Goal: Information Seeking & Learning: Learn about a topic

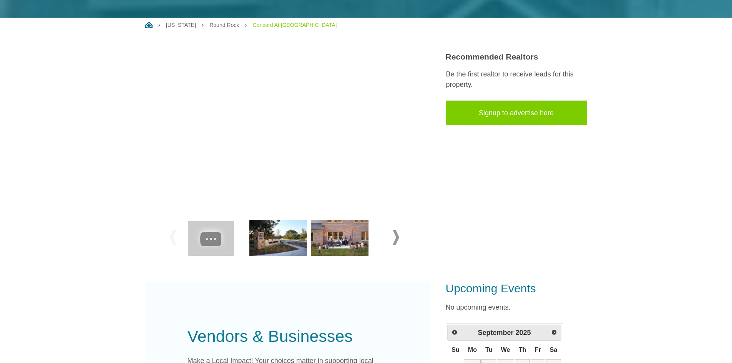
scroll to position [115, 0]
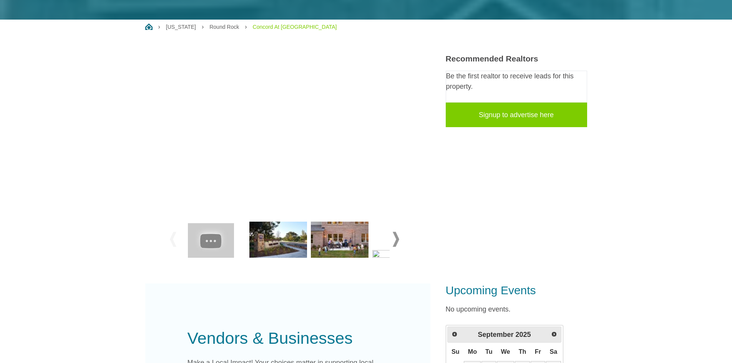
click at [279, 246] on img at bounding box center [278, 240] width 58 height 36
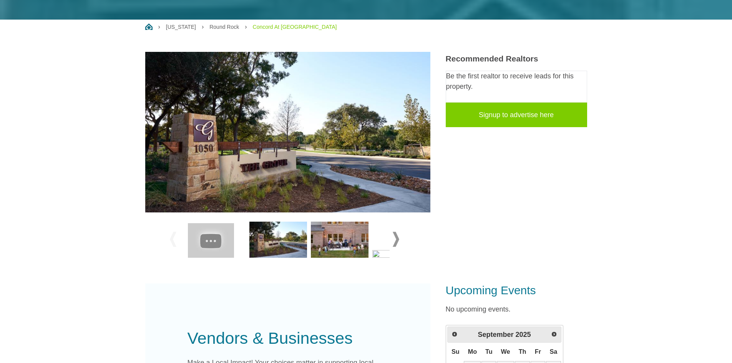
click at [330, 239] on img at bounding box center [340, 240] width 58 height 36
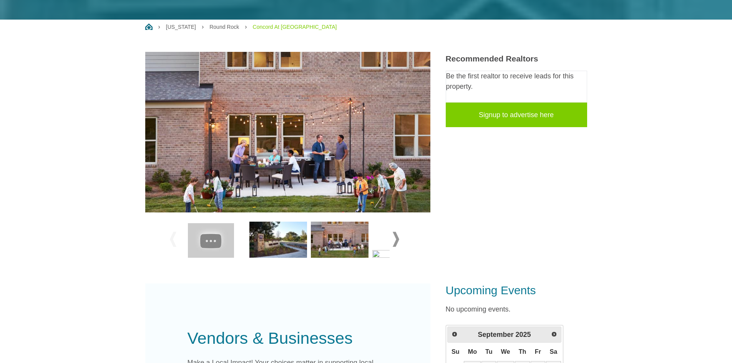
click at [396, 239] on span at bounding box center [395, 239] width 7 height 15
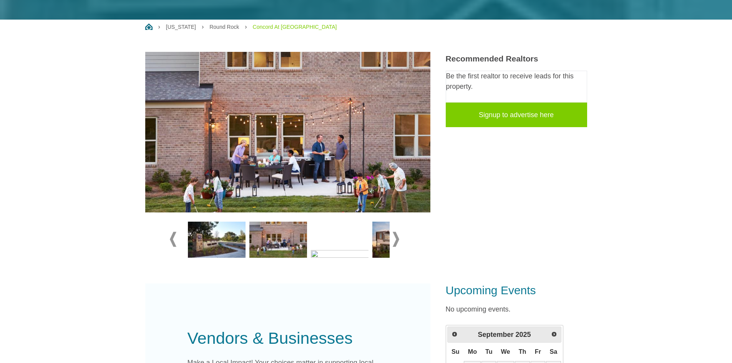
click at [396, 239] on span at bounding box center [395, 239] width 7 height 15
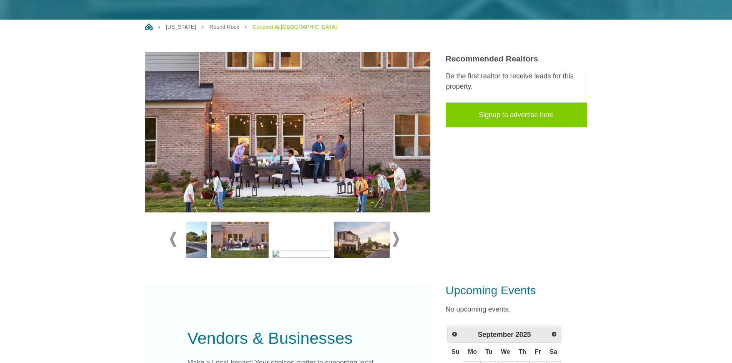
click at [396, 239] on span at bounding box center [395, 239] width 7 height 15
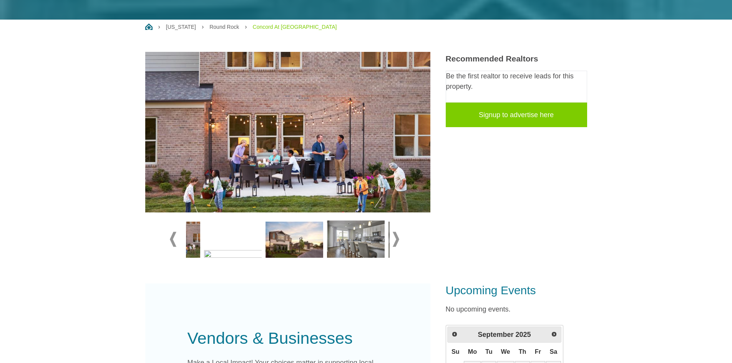
click at [396, 239] on span at bounding box center [395, 239] width 7 height 15
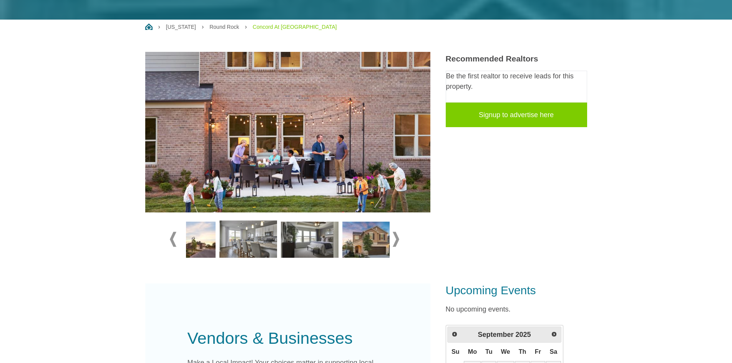
click at [396, 239] on span at bounding box center [395, 239] width 7 height 15
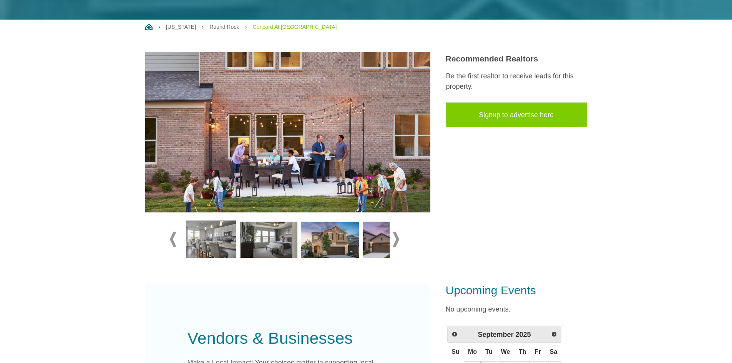
click at [396, 239] on span at bounding box center [395, 239] width 7 height 15
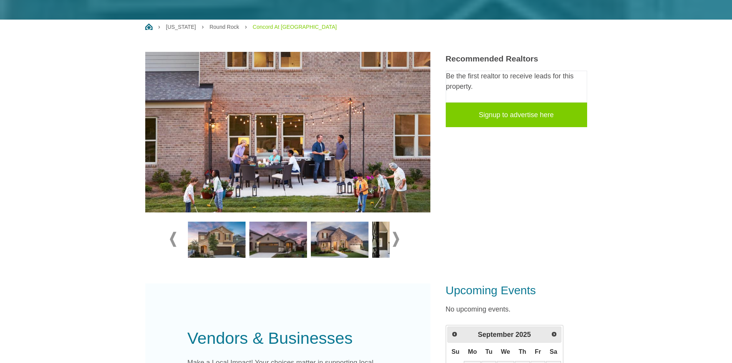
click at [396, 239] on span at bounding box center [395, 239] width 7 height 15
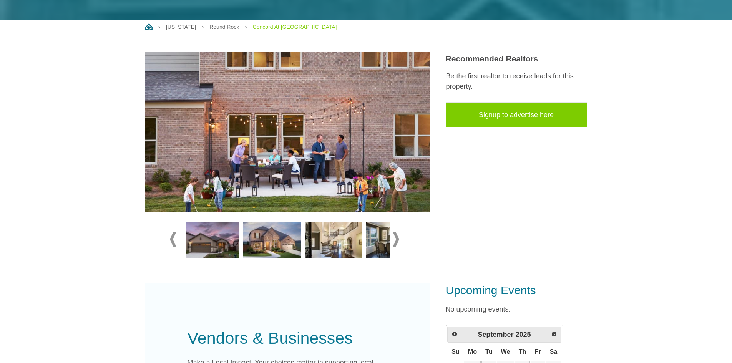
click at [396, 239] on span at bounding box center [395, 239] width 7 height 15
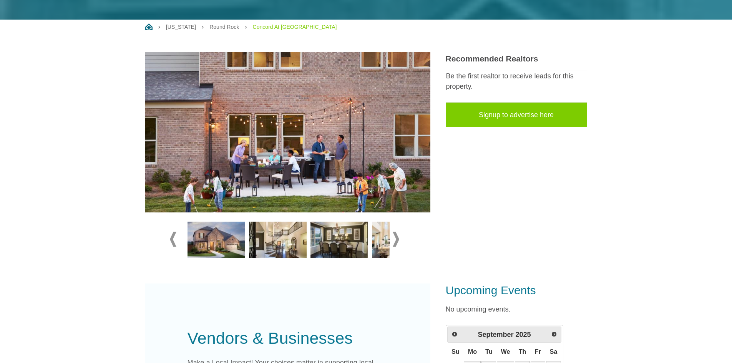
click at [396, 239] on span at bounding box center [395, 239] width 7 height 15
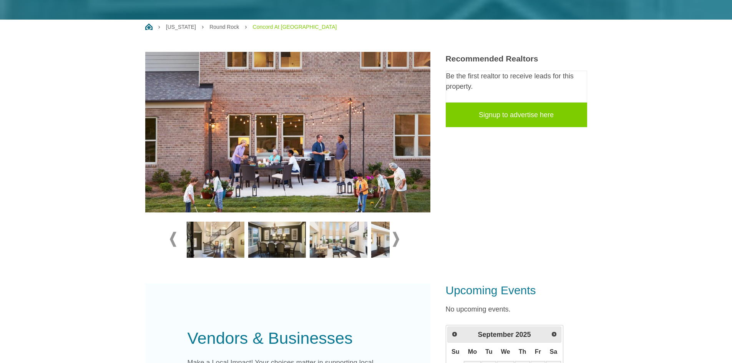
click at [396, 239] on span at bounding box center [395, 239] width 7 height 15
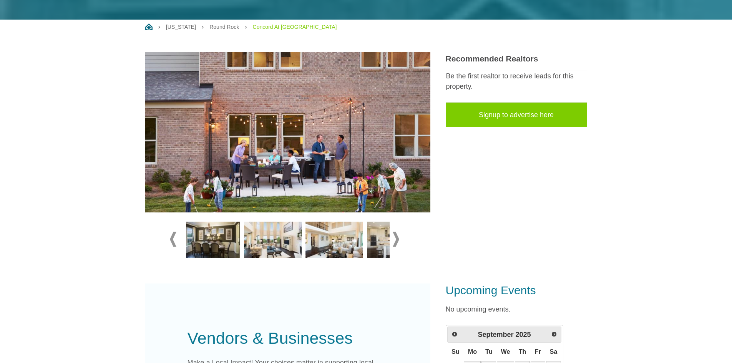
click at [396, 239] on span at bounding box center [395, 239] width 7 height 15
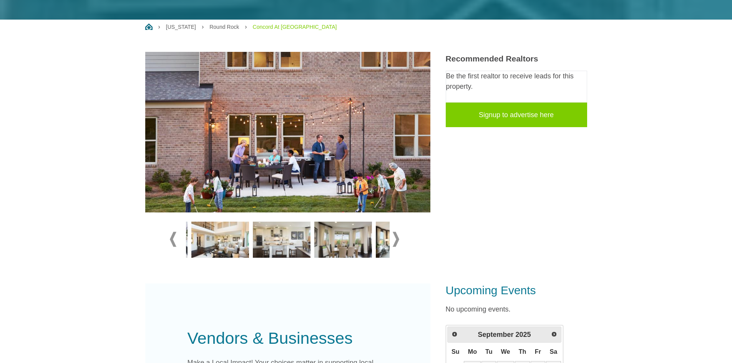
click at [396, 239] on span at bounding box center [395, 239] width 7 height 15
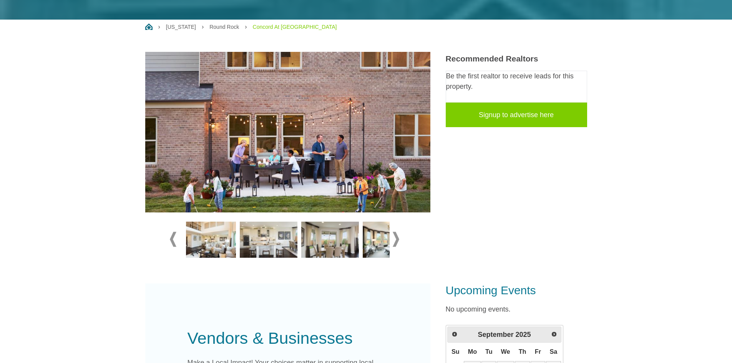
click at [396, 239] on span at bounding box center [395, 239] width 7 height 15
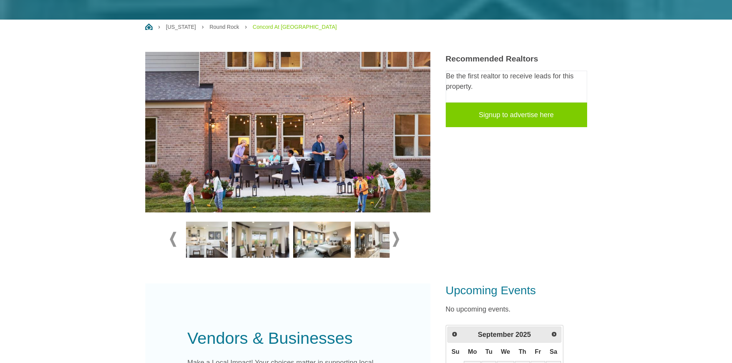
click at [396, 239] on span at bounding box center [395, 239] width 7 height 15
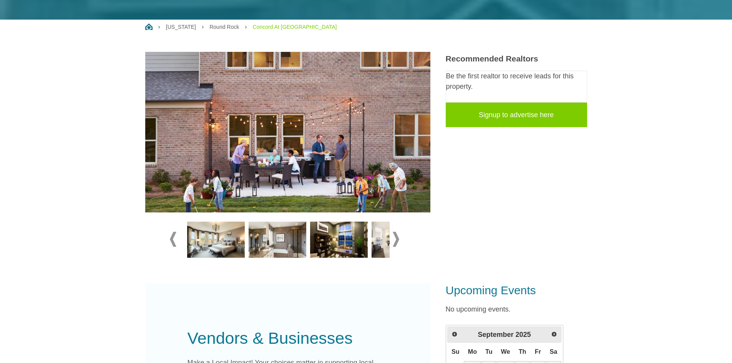
click at [396, 239] on span at bounding box center [395, 239] width 7 height 15
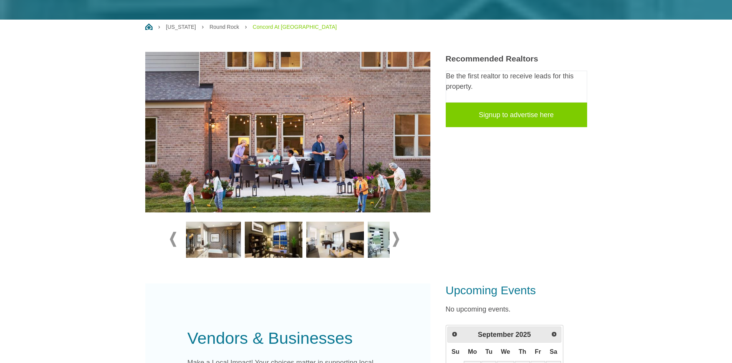
click at [396, 239] on span at bounding box center [395, 239] width 7 height 15
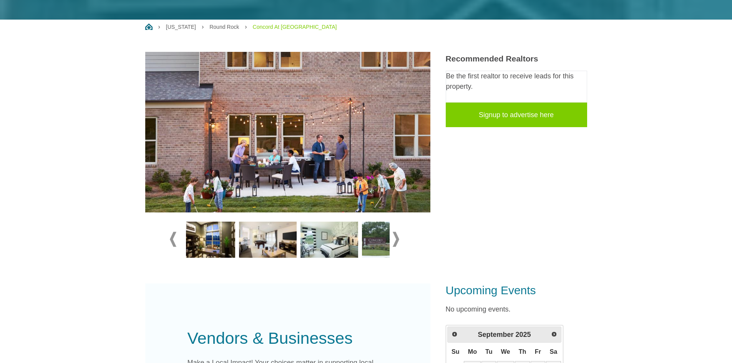
click at [396, 239] on span at bounding box center [395, 239] width 7 height 15
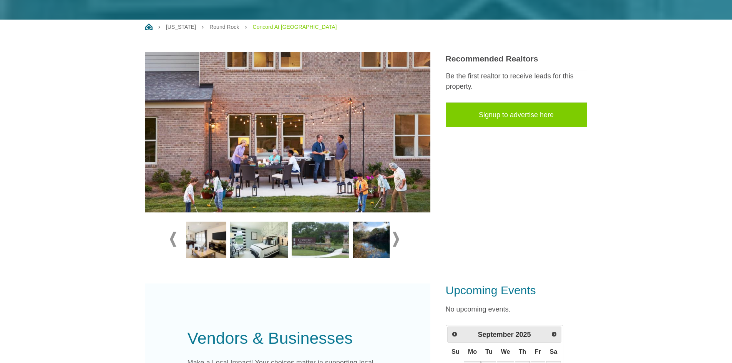
click at [396, 239] on span at bounding box center [395, 239] width 7 height 15
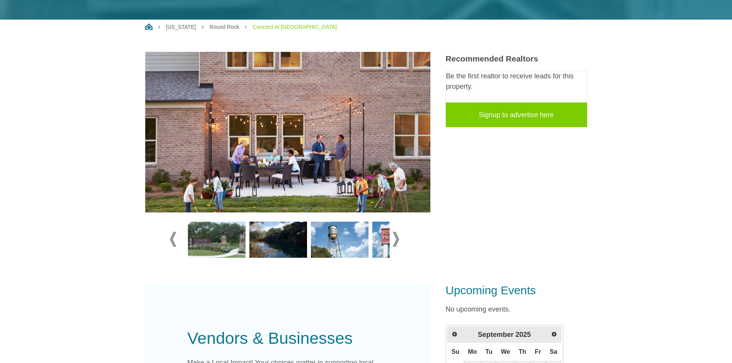
click at [220, 240] on img at bounding box center [217, 240] width 58 height 36
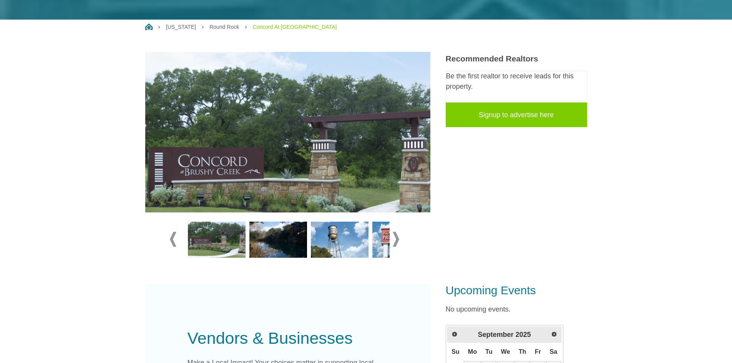
click at [392, 237] on span at bounding box center [395, 239] width 7 height 15
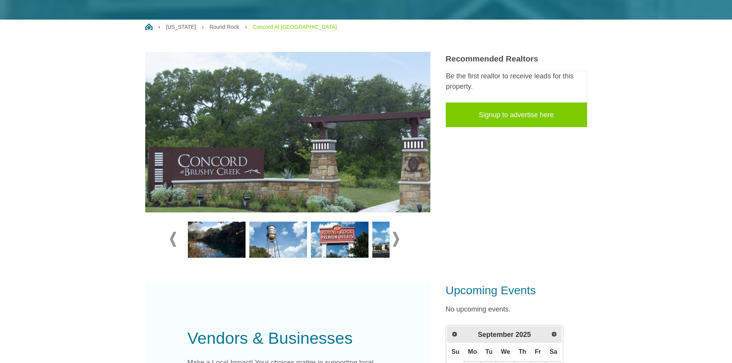
click at [394, 237] on span at bounding box center [395, 239] width 7 height 15
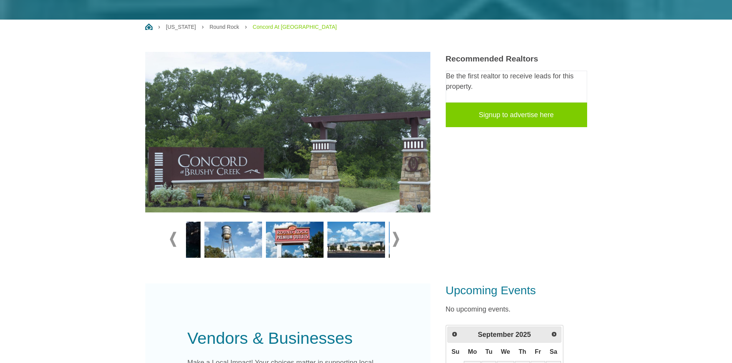
click at [394, 237] on span at bounding box center [395, 239] width 7 height 15
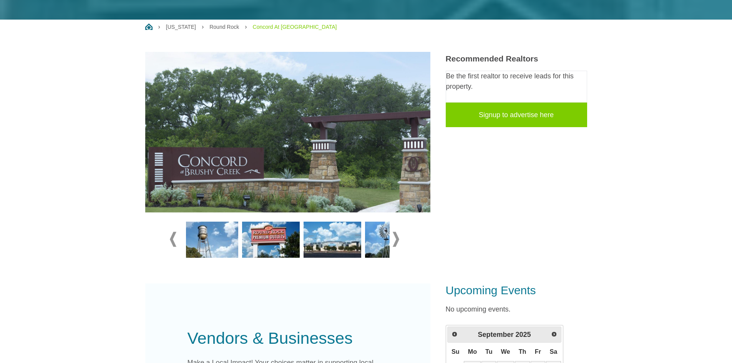
click at [394, 237] on span at bounding box center [395, 239] width 7 height 15
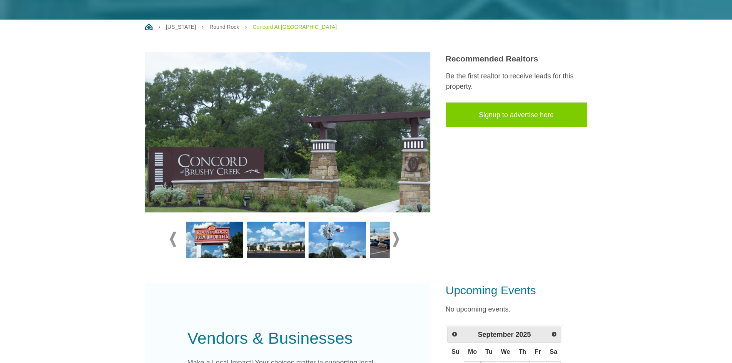
click at [394, 237] on span at bounding box center [395, 239] width 7 height 15
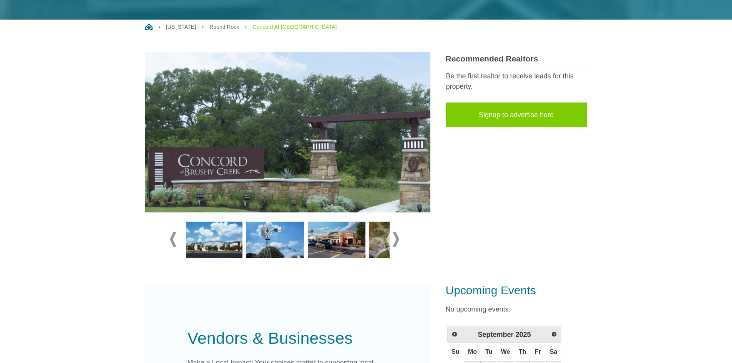
click at [394, 237] on span at bounding box center [395, 239] width 7 height 15
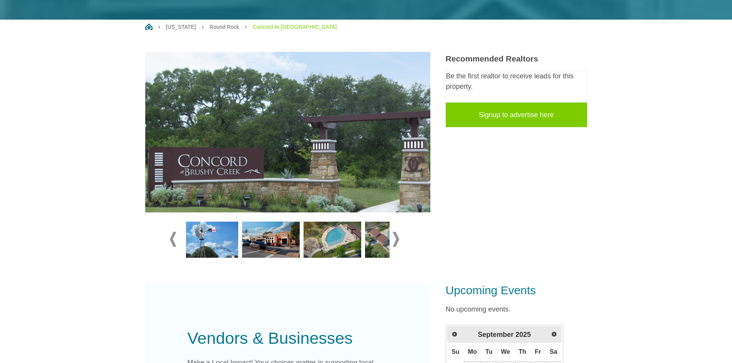
click at [394, 237] on span at bounding box center [395, 239] width 7 height 15
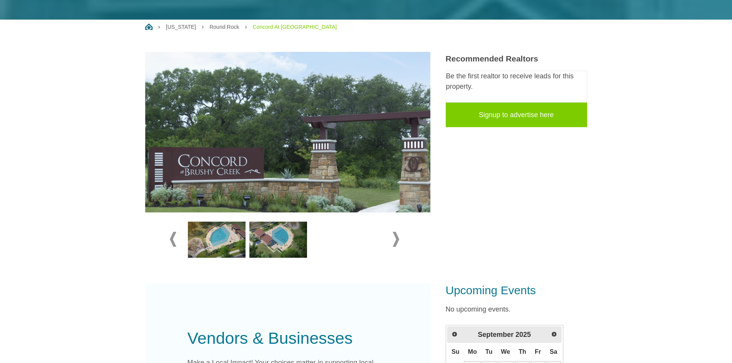
click at [216, 239] on img at bounding box center [217, 240] width 58 height 36
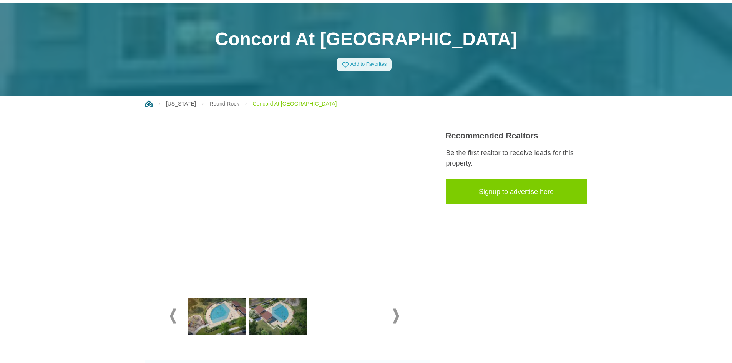
scroll to position [77, 0]
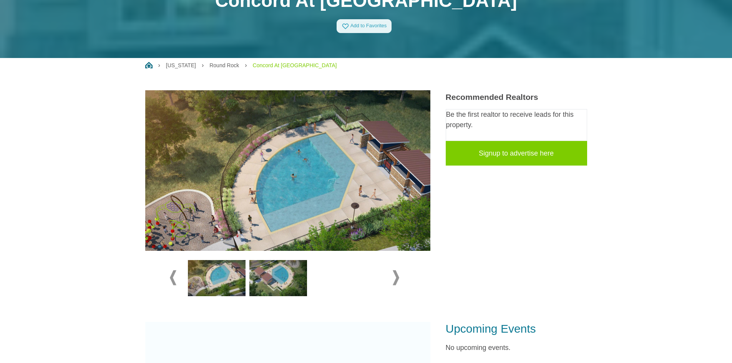
click at [273, 274] on img at bounding box center [278, 278] width 58 height 36
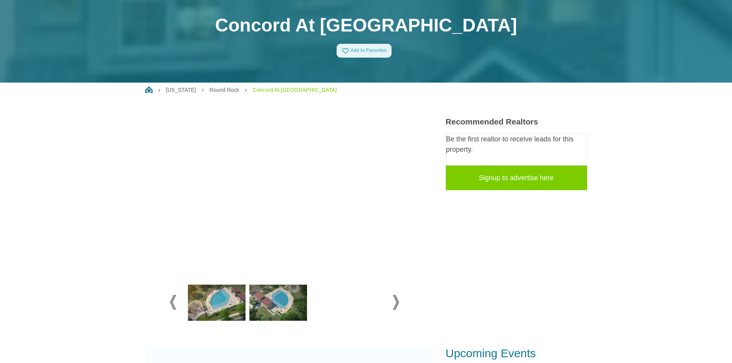
scroll to position [38, 0]
